Goal: Task Accomplishment & Management: Manage account settings

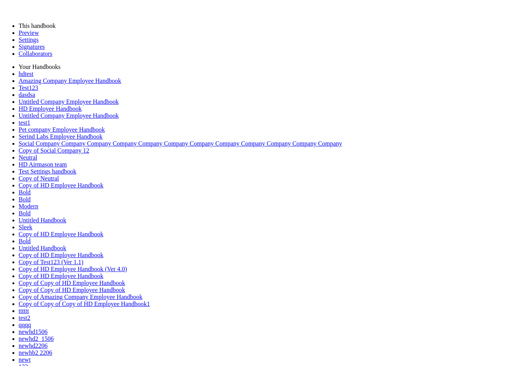
drag, startPoint x: 219, startPoint y: 131, endPoint x: 213, endPoint y: 138, distance: 9.1
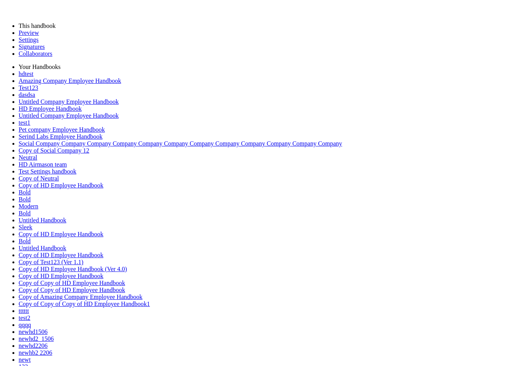
type input "**********"
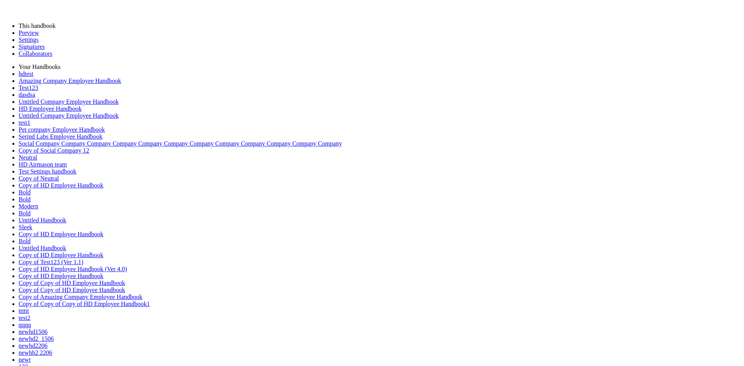
click at [363, 79] on div at bounding box center [363, 79] width 0 height 0
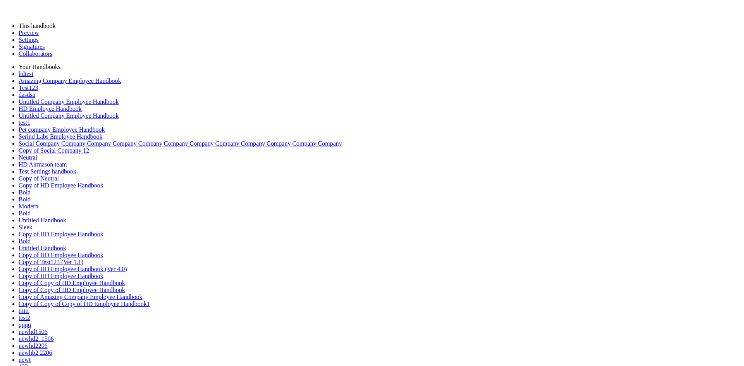
drag, startPoint x: 552, startPoint y: 124, endPoint x: 532, endPoint y: 48, distance: 78.0
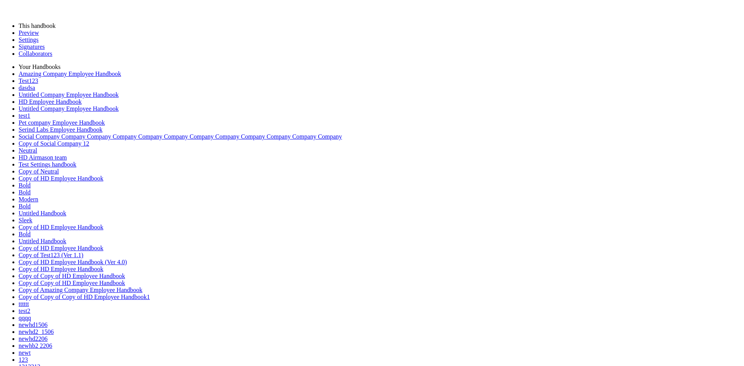
drag, startPoint x: 36, startPoint y: 75680, endPoint x: 9, endPoint y: 75673, distance: 27.8
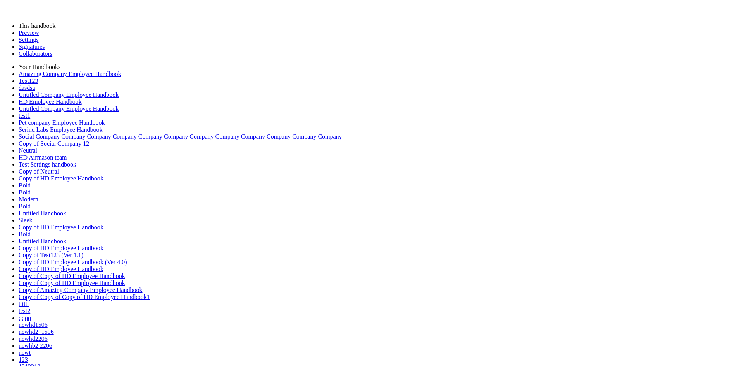
drag, startPoint x: 34, startPoint y: 75683, endPoint x: 284, endPoint y: 75858, distance: 304.0
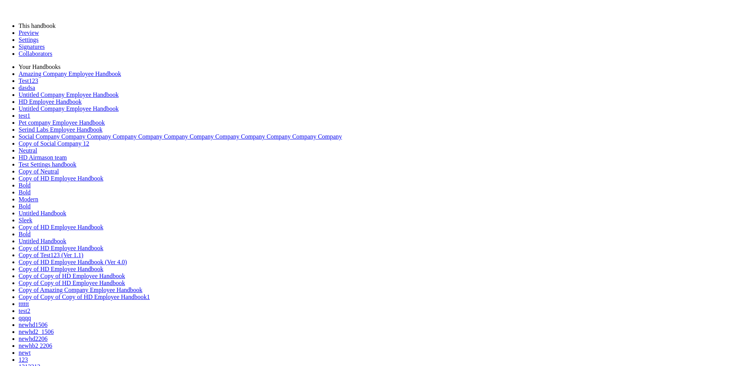
drag, startPoint x: 37, startPoint y: 75682, endPoint x: 6, endPoint y: 75680, distance: 31.1
drag, startPoint x: 34, startPoint y: 75682, endPoint x: 19, endPoint y: 75682, distance: 15.1
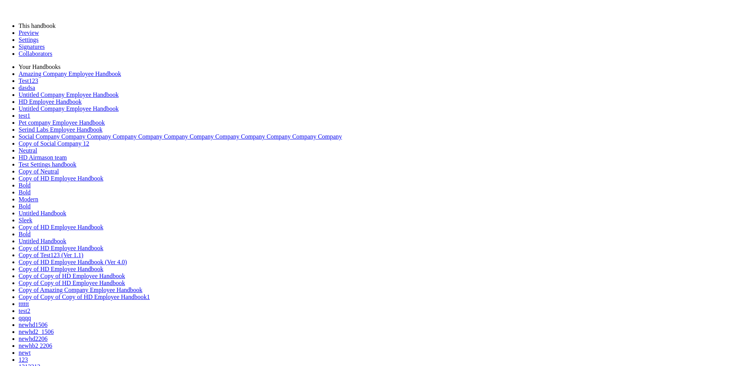
drag, startPoint x: 19, startPoint y: 75682, endPoint x: 5, endPoint y: 75679, distance: 15.0
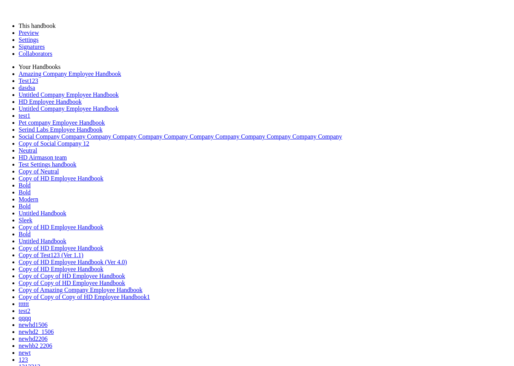
drag, startPoint x: 70, startPoint y: 75700, endPoint x: 5, endPoint y: 75701, distance: 64.7
